Goal: Task Accomplishment & Management: Complete application form

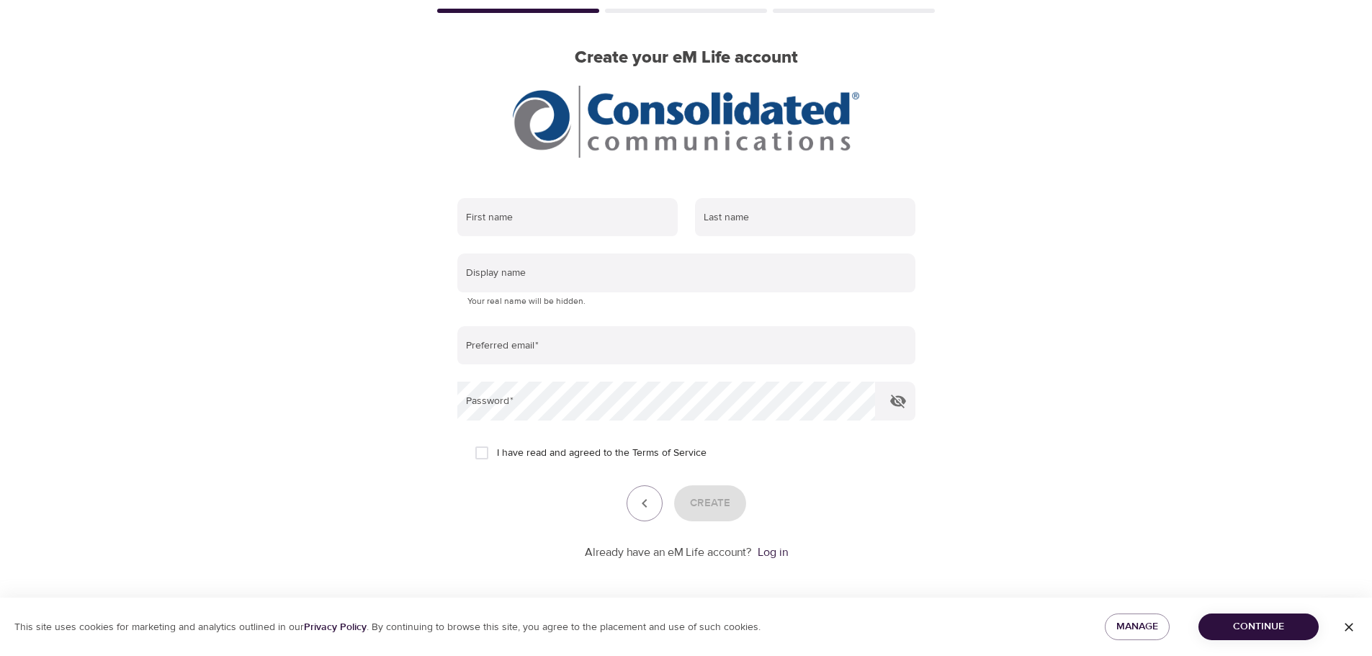
scroll to position [91, 0]
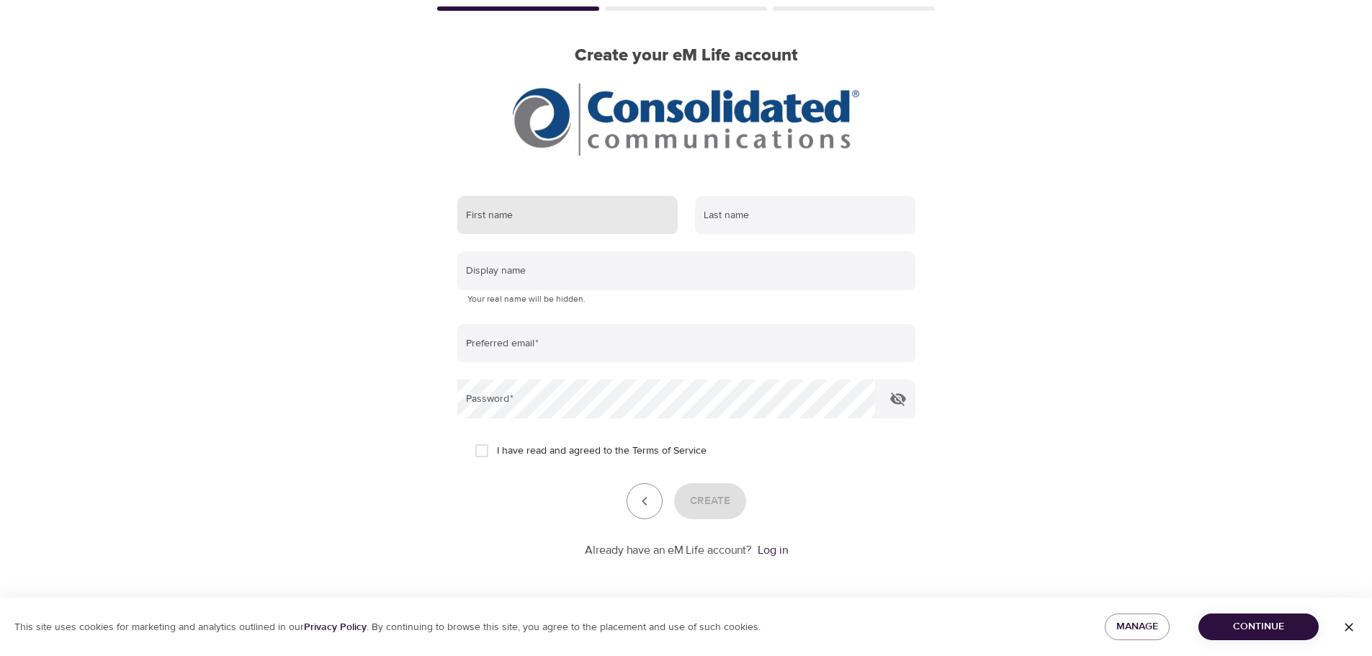
click at [545, 224] on input "text" at bounding box center [567, 215] width 220 height 39
type input "[PERSON_NAME]"
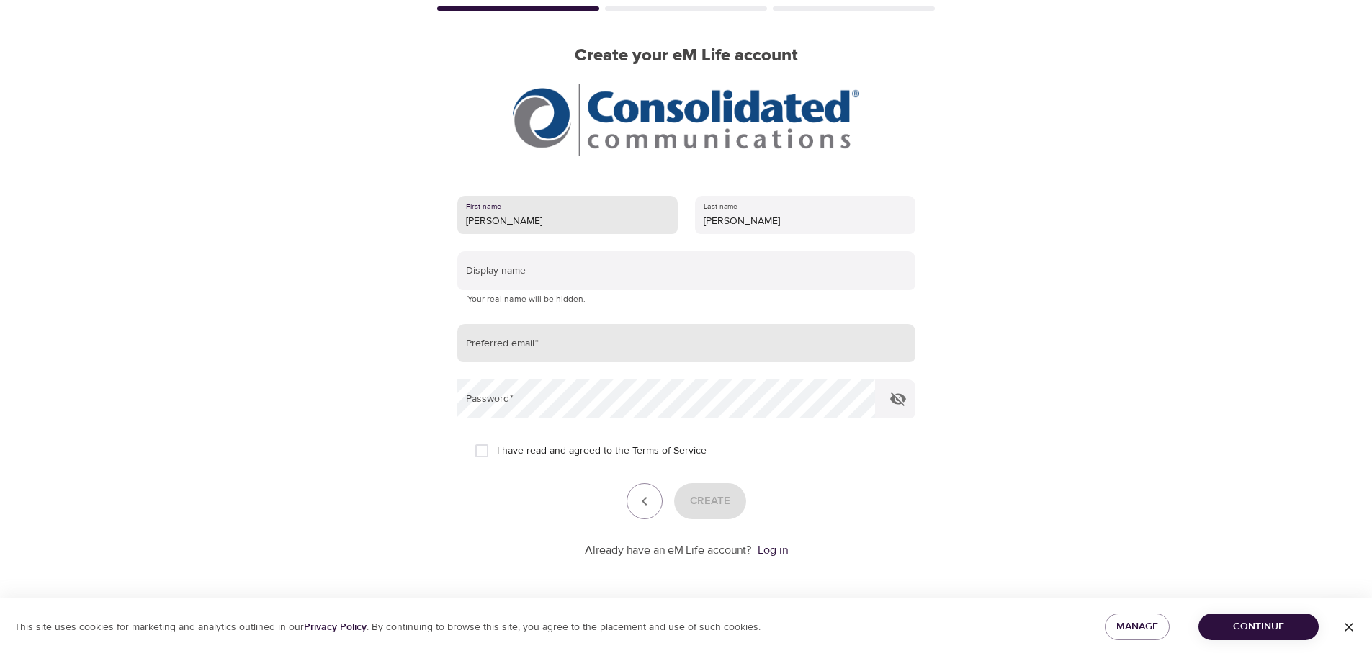
click at [547, 354] on input "email" at bounding box center [686, 343] width 458 height 39
click at [590, 353] on input "[PERSON_NAME][EMAIL_ADDRESS][PERSON_NAME][DOMAIN_NAME]" at bounding box center [686, 343] width 458 height 39
type input "[PERSON_NAME][EMAIL_ADDRESS][PERSON_NAME][DOMAIN_NAME]"
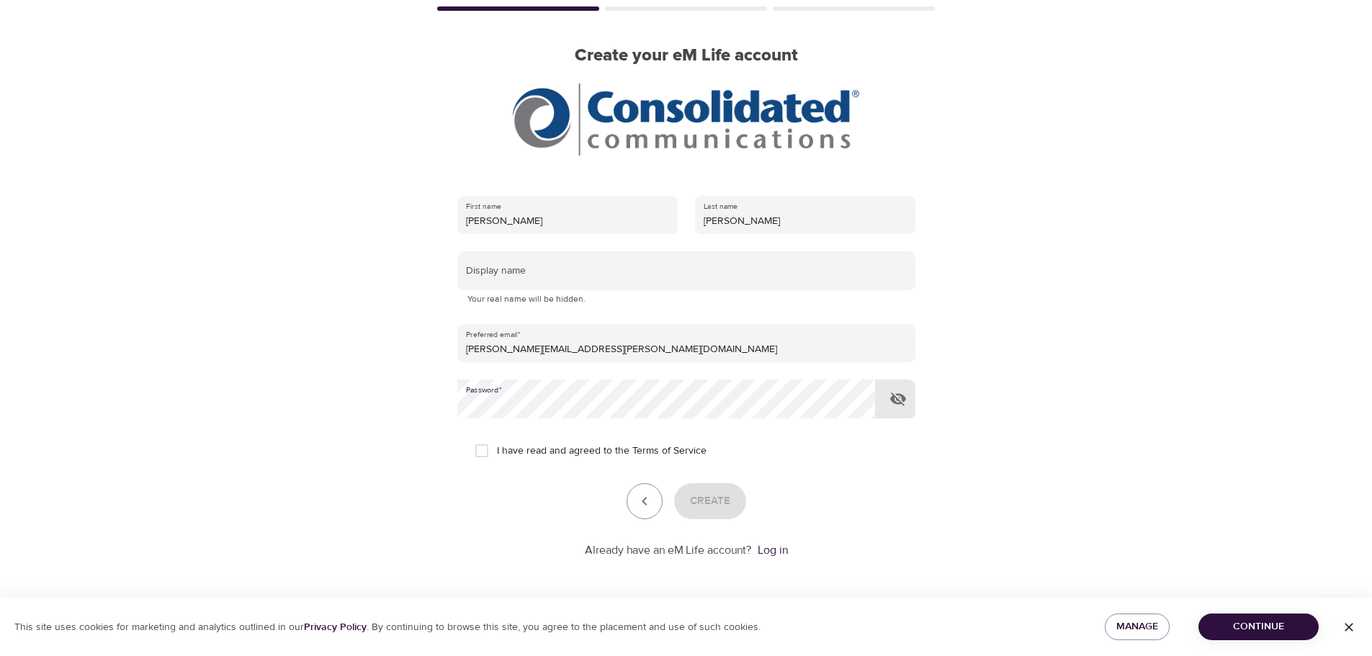
click at [898, 401] on icon "button" at bounding box center [898, 400] width 16 height 14
click at [486, 449] on input "I have read and agreed to the Terms of Service" at bounding box center [482, 451] width 30 height 30
checkbox input "true"
click at [724, 507] on span "Create" at bounding box center [710, 501] width 40 height 19
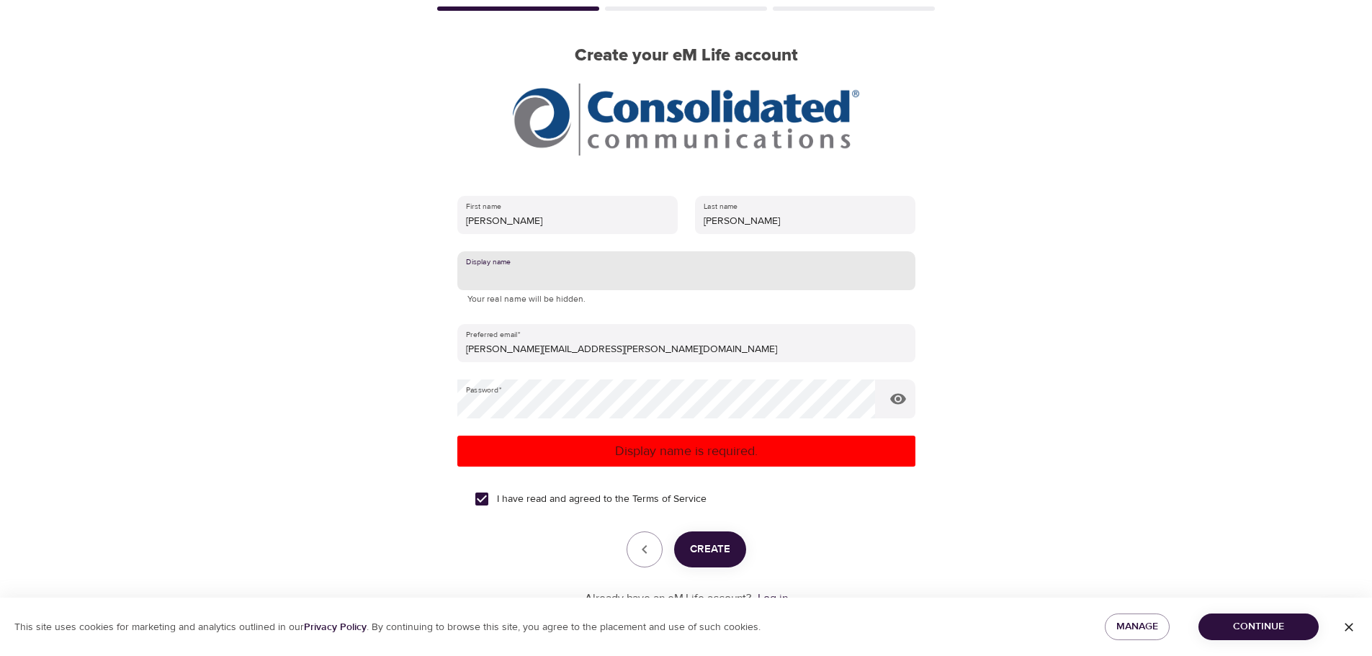
click at [483, 273] on input "text" at bounding box center [686, 270] width 458 height 39
type input "LIC"
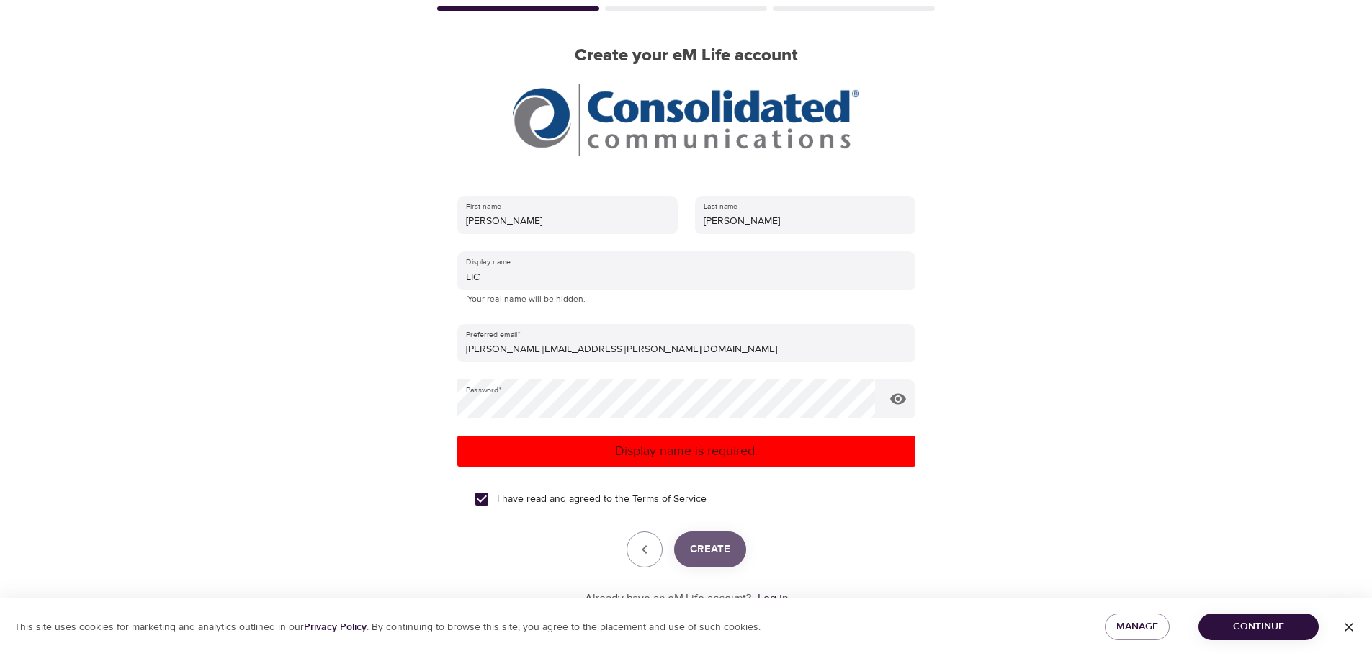
click at [716, 550] on span "Create" at bounding box center [710, 549] width 40 height 19
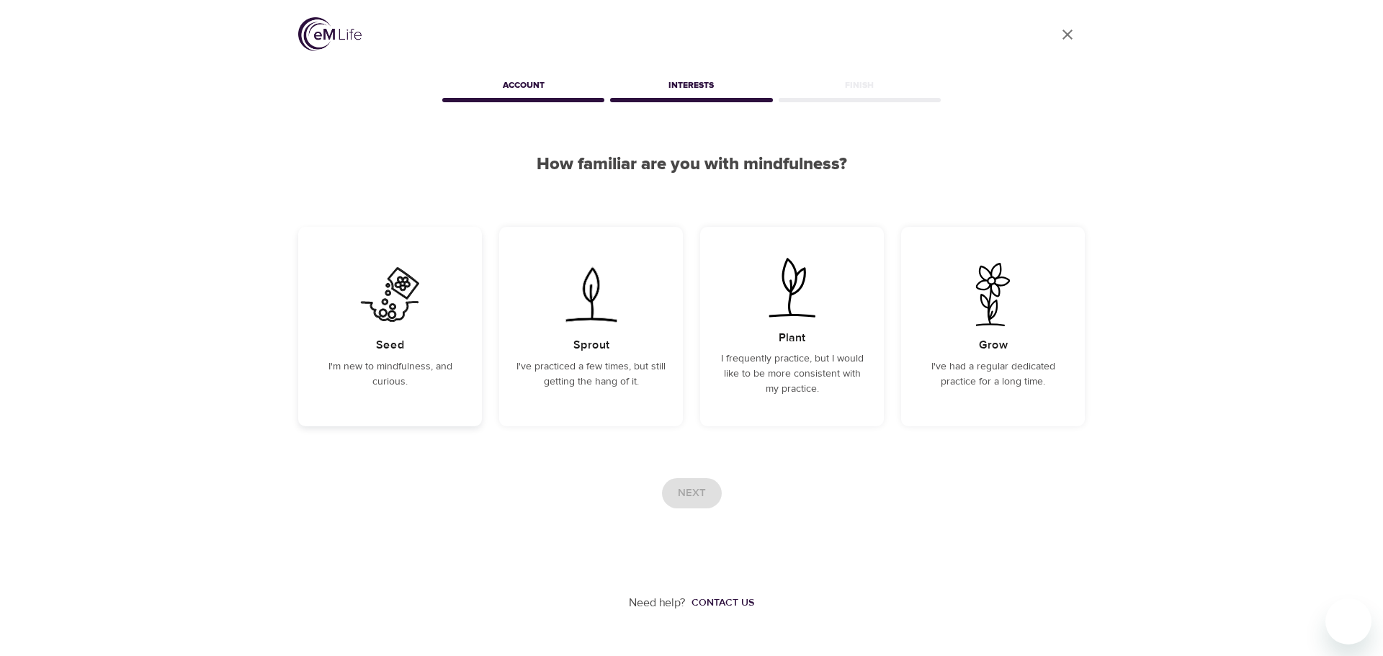
click at [414, 310] on img at bounding box center [390, 294] width 73 height 63
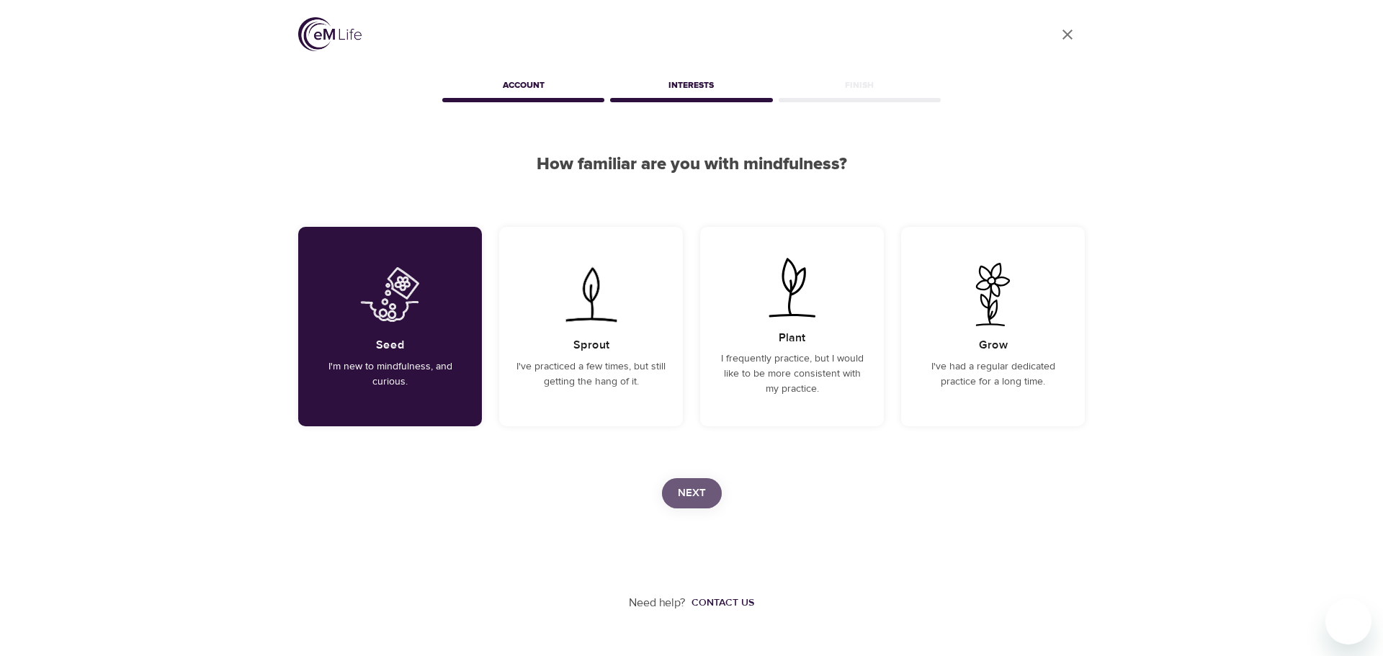
click at [686, 495] on span "Next" at bounding box center [692, 493] width 28 height 19
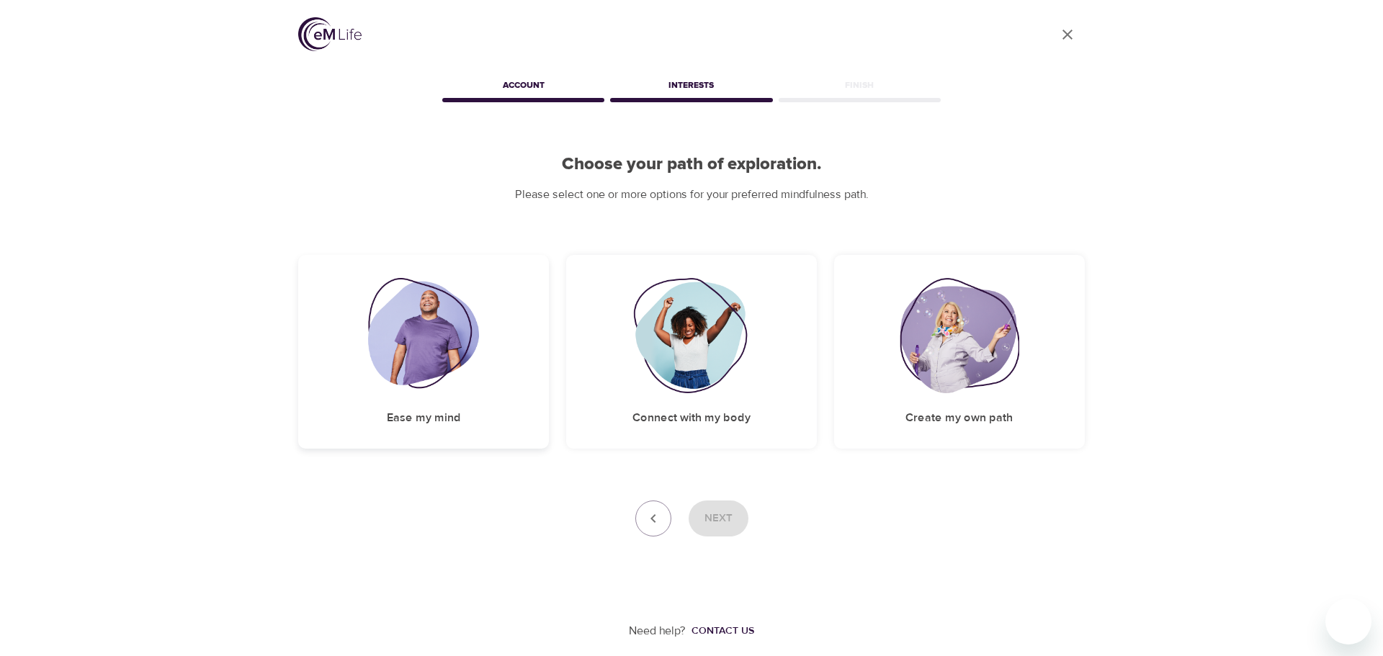
click at [463, 413] on div "Ease my mind" at bounding box center [423, 352] width 251 height 194
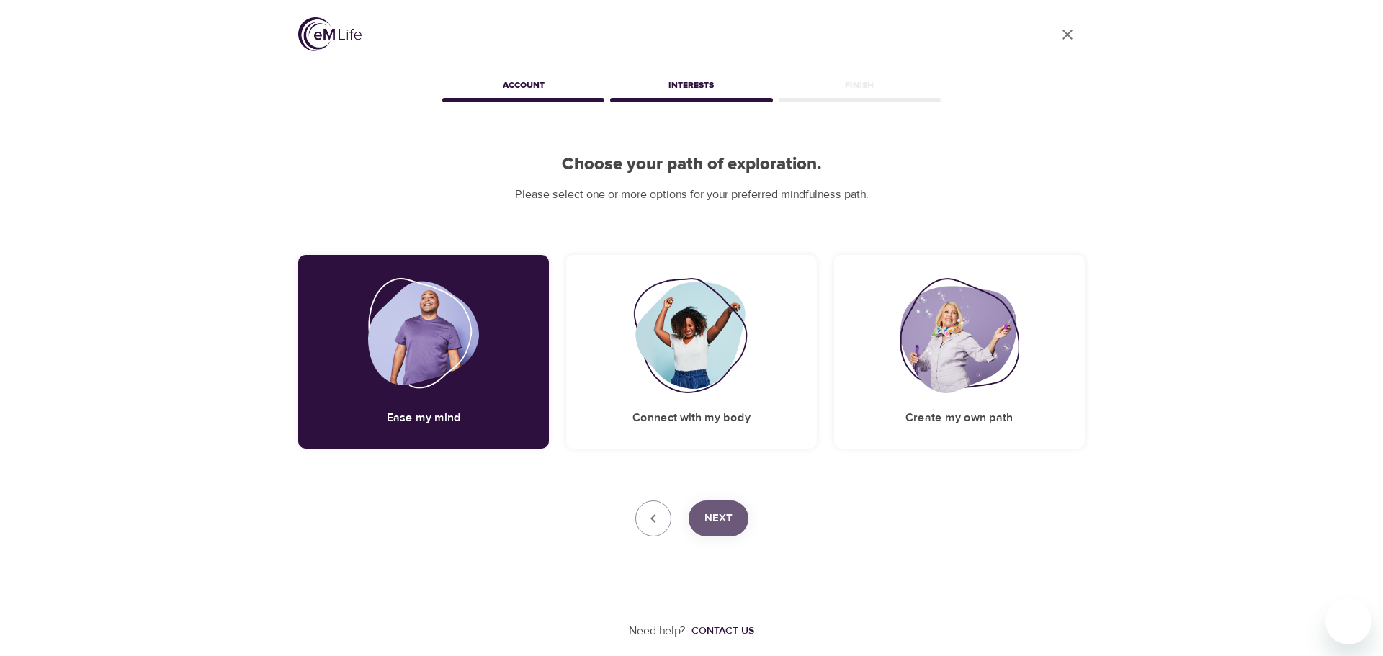
click at [736, 517] on button "Next" at bounding box center [719, 519] width 60 height 36
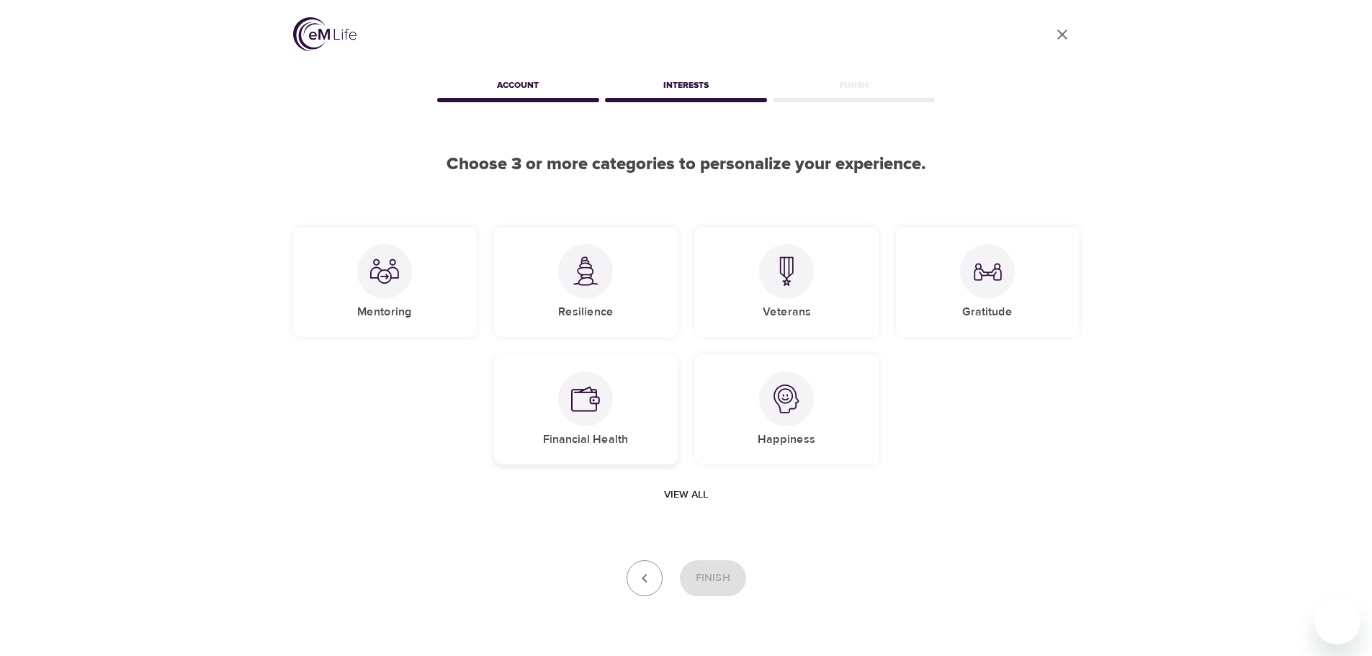
click at [593, 406] on img at bounding box center [585, 399] width 29 height 29
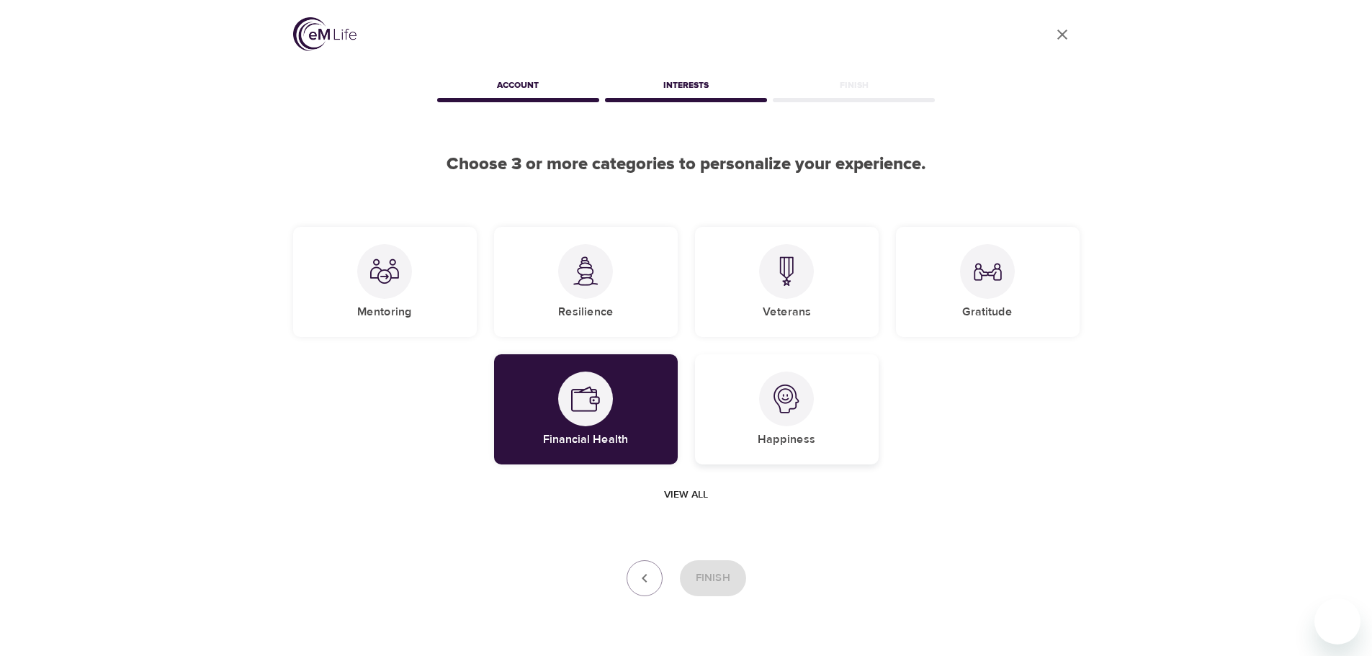
click at [786, 414] on div at bounding box center [786, 399] width 55 height 55
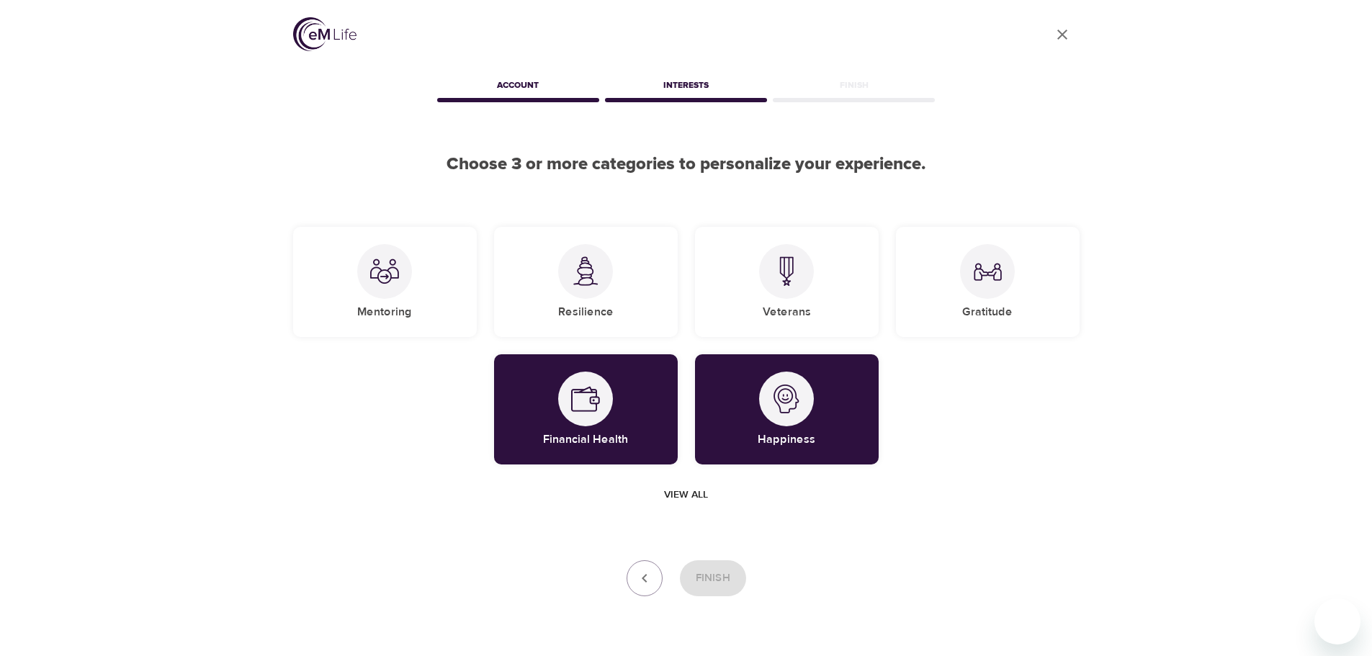
click at [676, 497] on span "View all" at bounding box center [686, 495] width 44 height 18
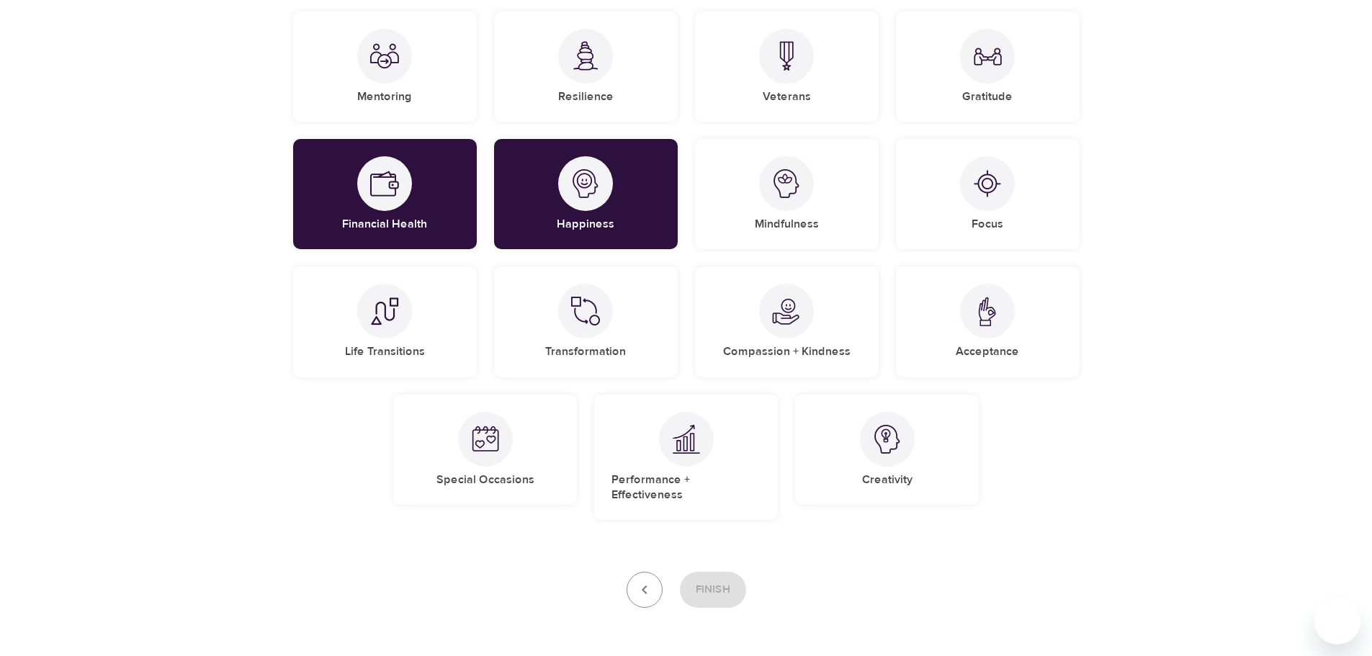
scroll to position [216, 0]
click at [646, 479] on h5 "Performance + Effectiveness" at bounding box center [686, 487] width 149 height 31
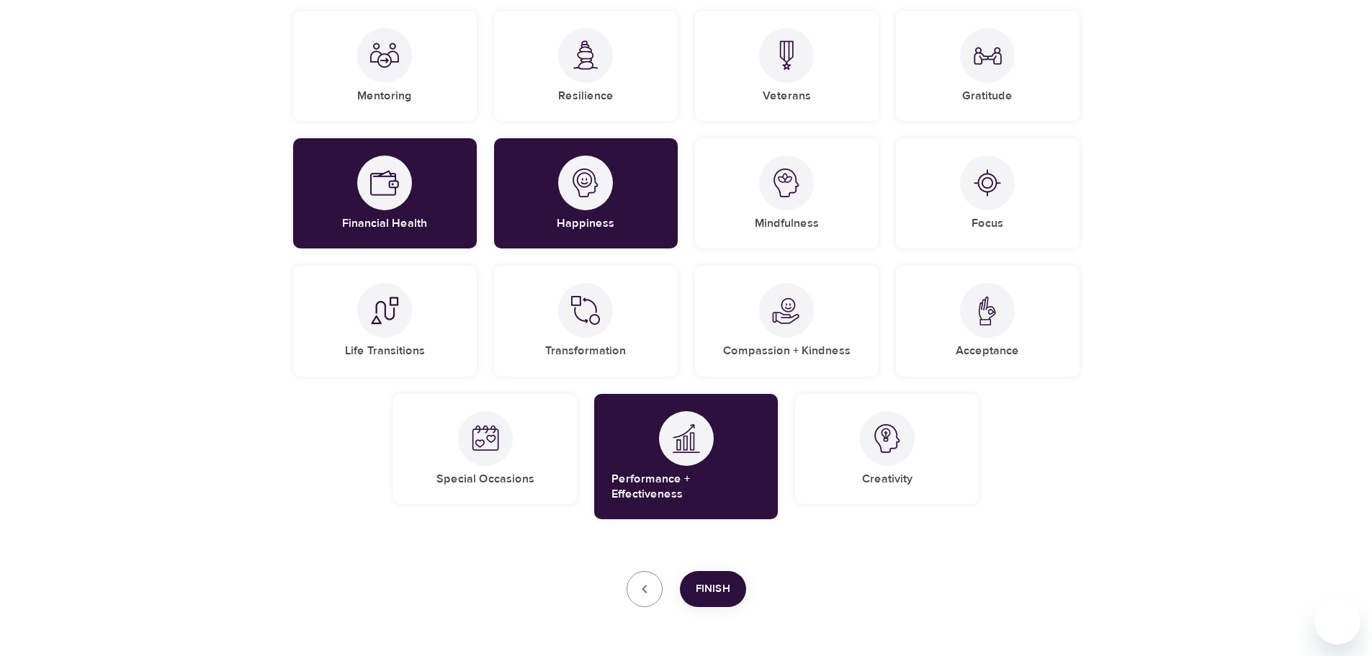
click at [720, 583] on span "Finish" at bounding box center [713, 589] width 35 height 19
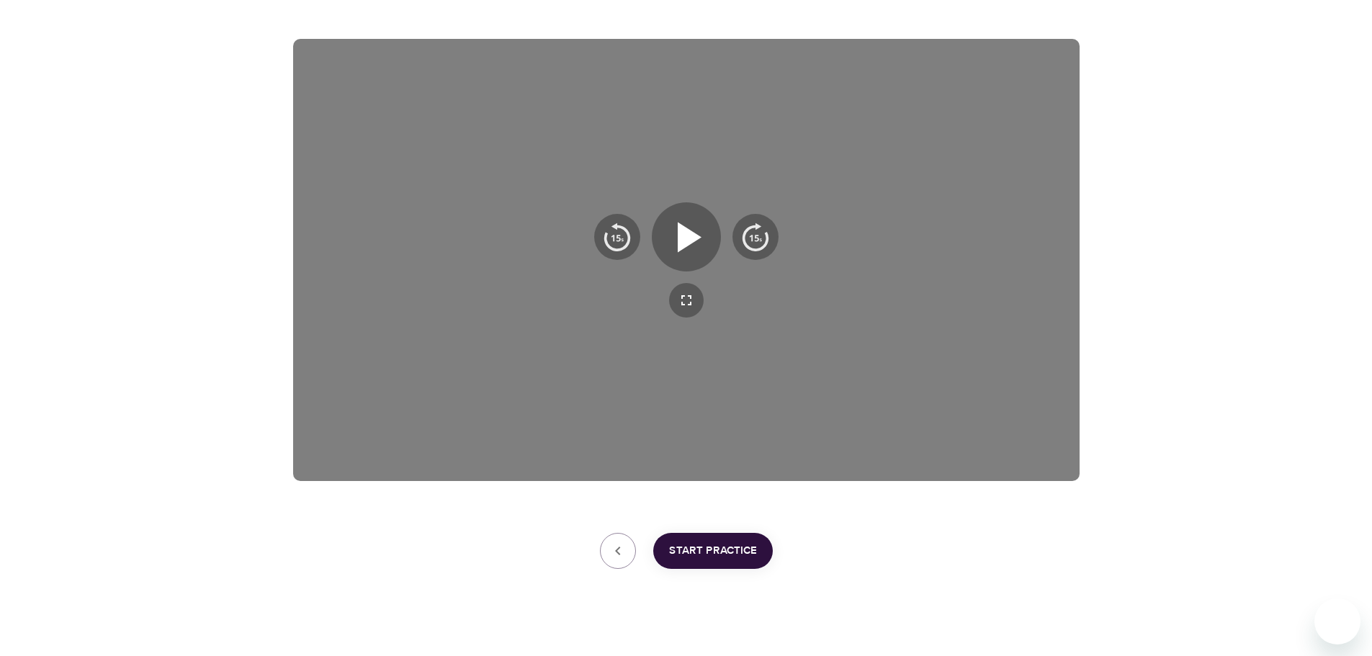
scroll to position [193, 0]
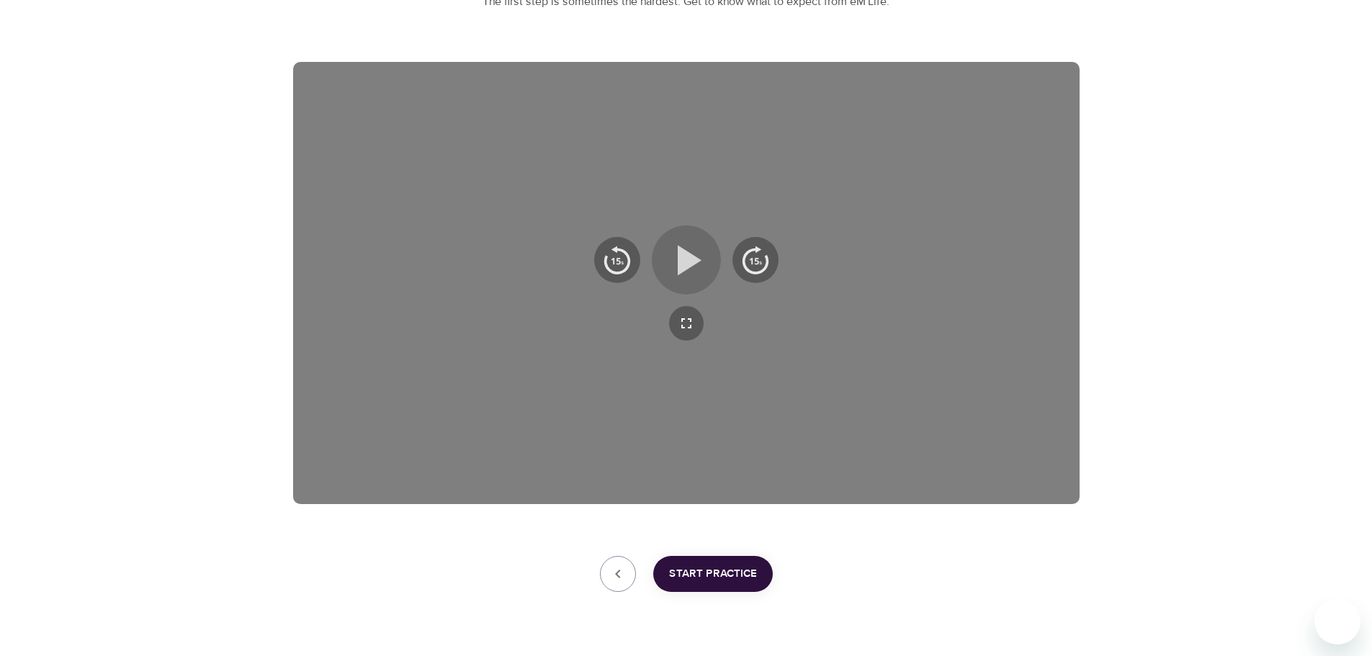
click at [681, 231] on button "button" at bounding box center [686, 259] width 69 height 69
